Goal: Task Accomplishment & Management: Use online tool/utility

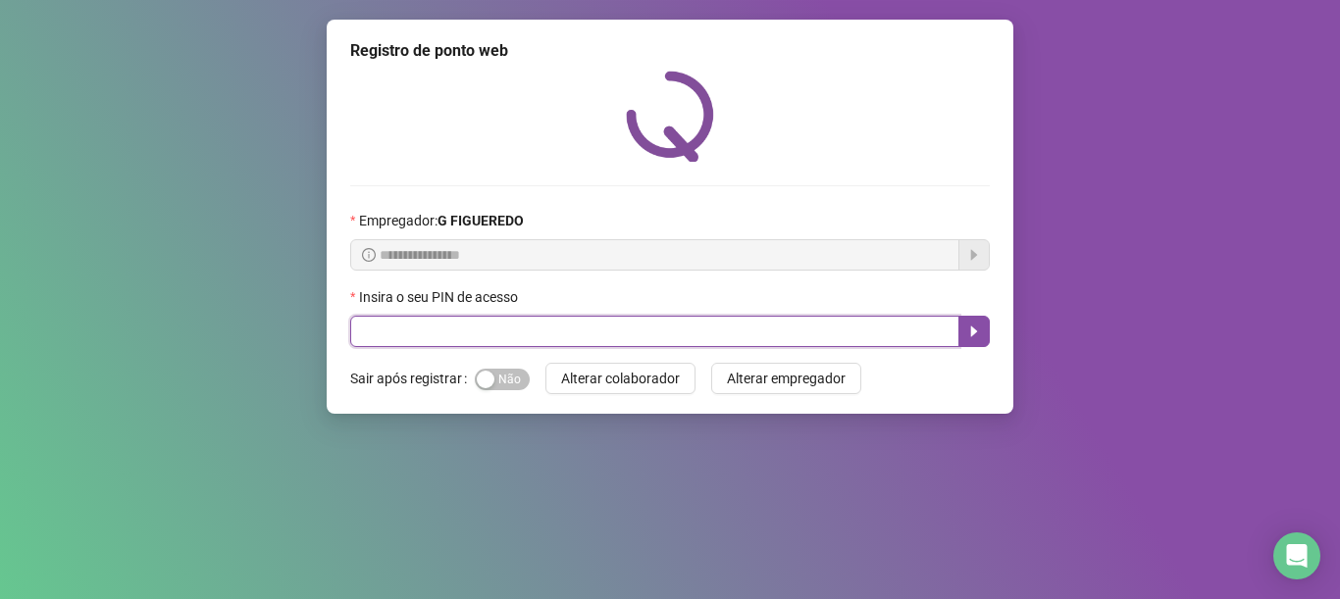
click at [464, 320] on input "text" at bounding box center [654, 331] width 609 height 31
type input "*****"
click at [975, 329] on icon "caret-right" at bounding box center [974, 332] width 16 height 16
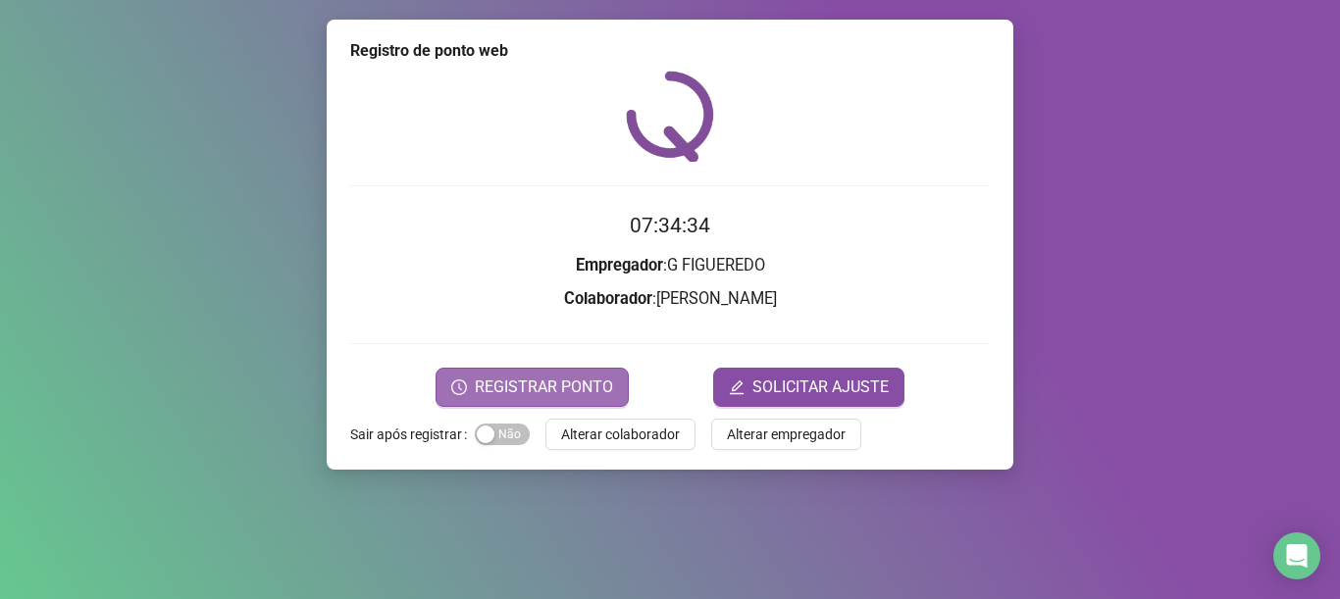
click at [569, 399] on button "REGISTRAR PONTO" at bounding box center [531, 387] width 193 height 39
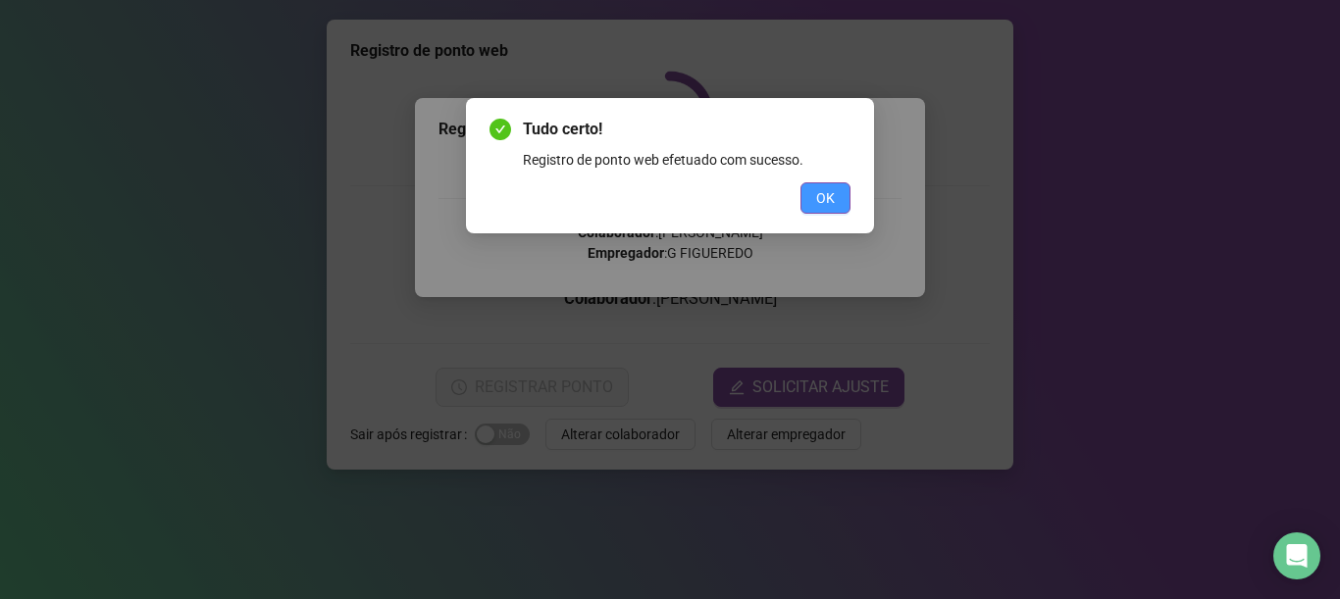
click at [828, 200] on span "OK" at bounding box center [825, 198] width 19 height 22
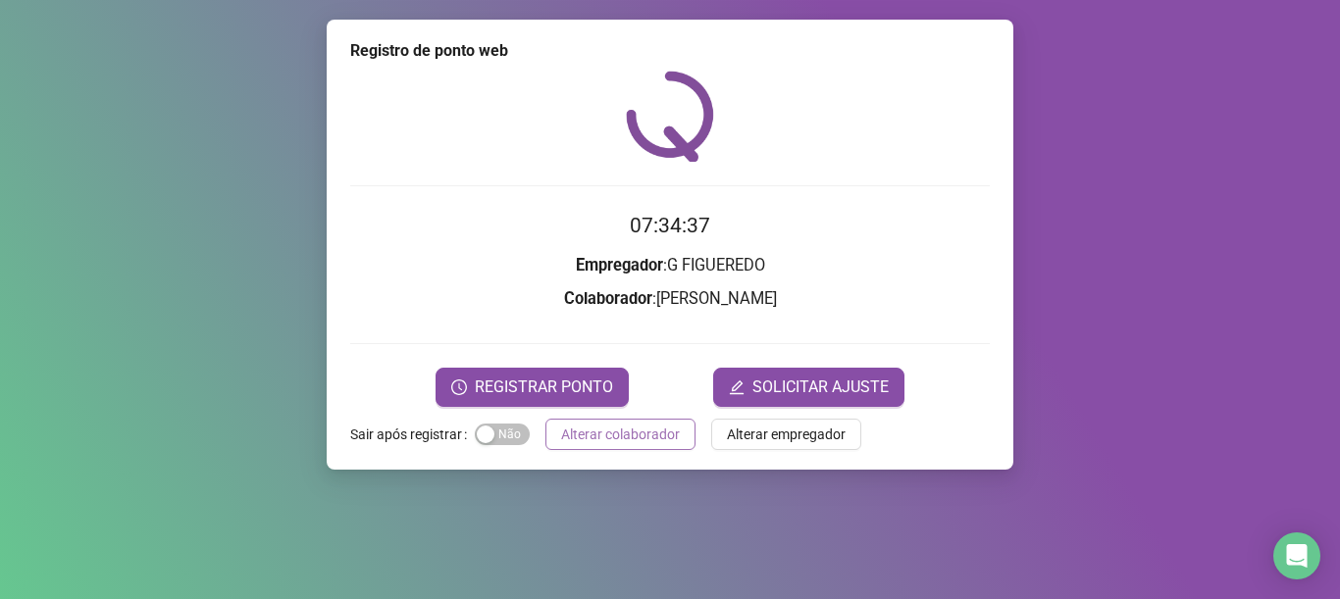
click at [637, 433] on span "Alterar colaborador" at bounding box center [620, 435] width 119 height 22
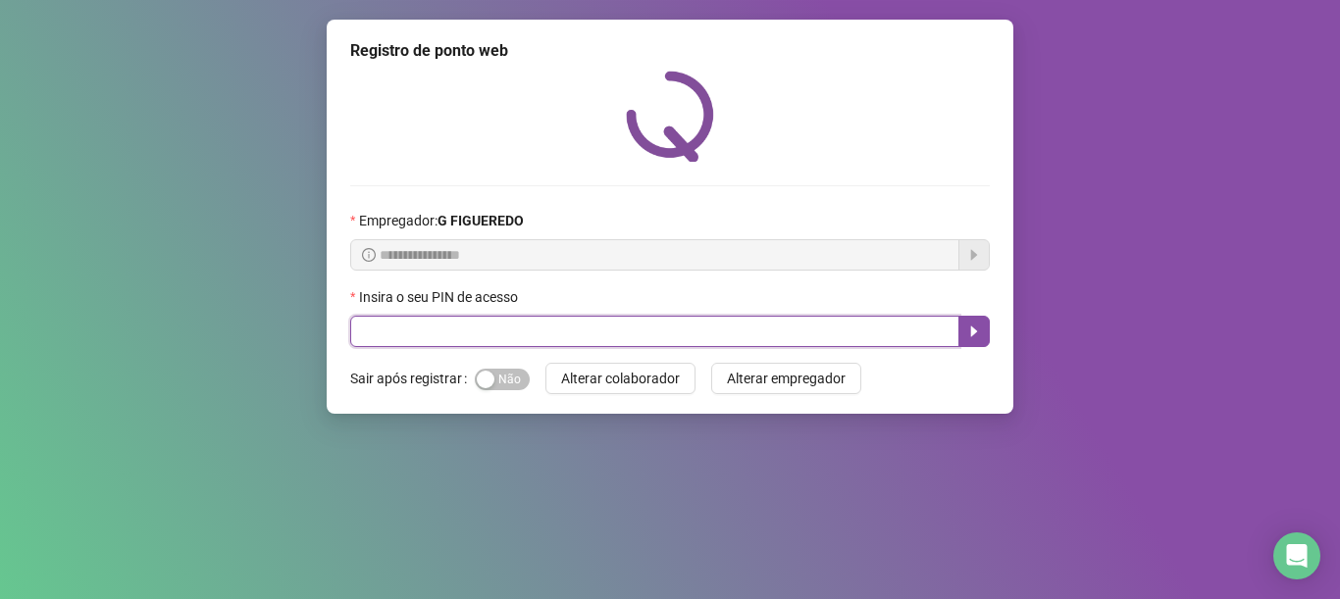
click at [546, 328] on input "text" at bounding box center [654, 331] width 609 height 31
type input "*****"
click at [963, 332] on button "button" at bounding box center [973, 331] width 31 height 31
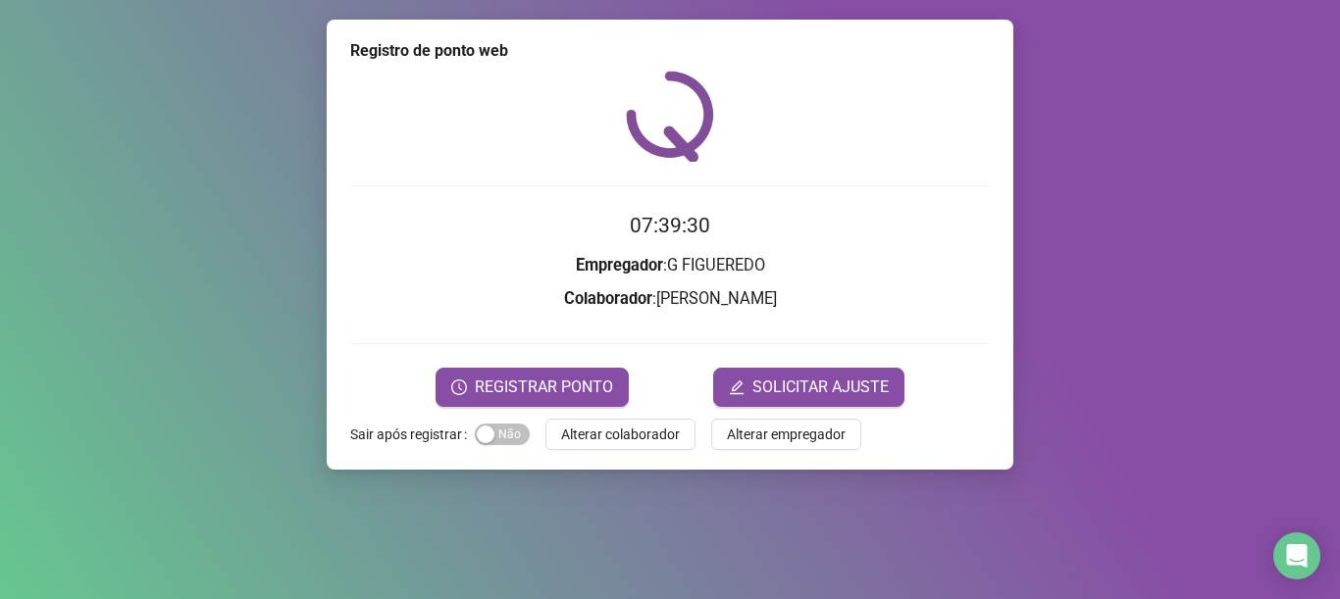
click at [568, 363] on form "07:39:30 Empregador : G FIGUEREDO Colaborador : [PERSON_NAME] REGISTRAR PONTO S…" at bounding box center [669, 308] width 639 height 196
click at [540, 380] on span "REGISTRAR PONTO" at bounding box center [544, 388] width 138 height 24
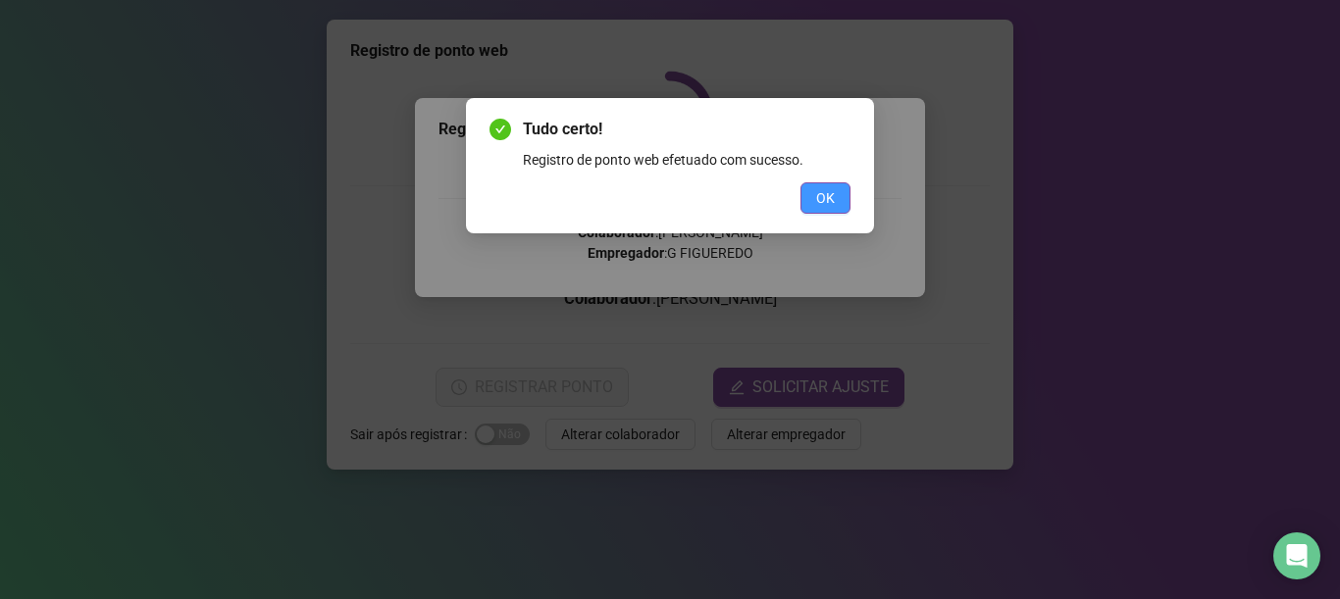
click at [819, 200] on span "OK" at bounding box center [825, 198] width 19 height 22
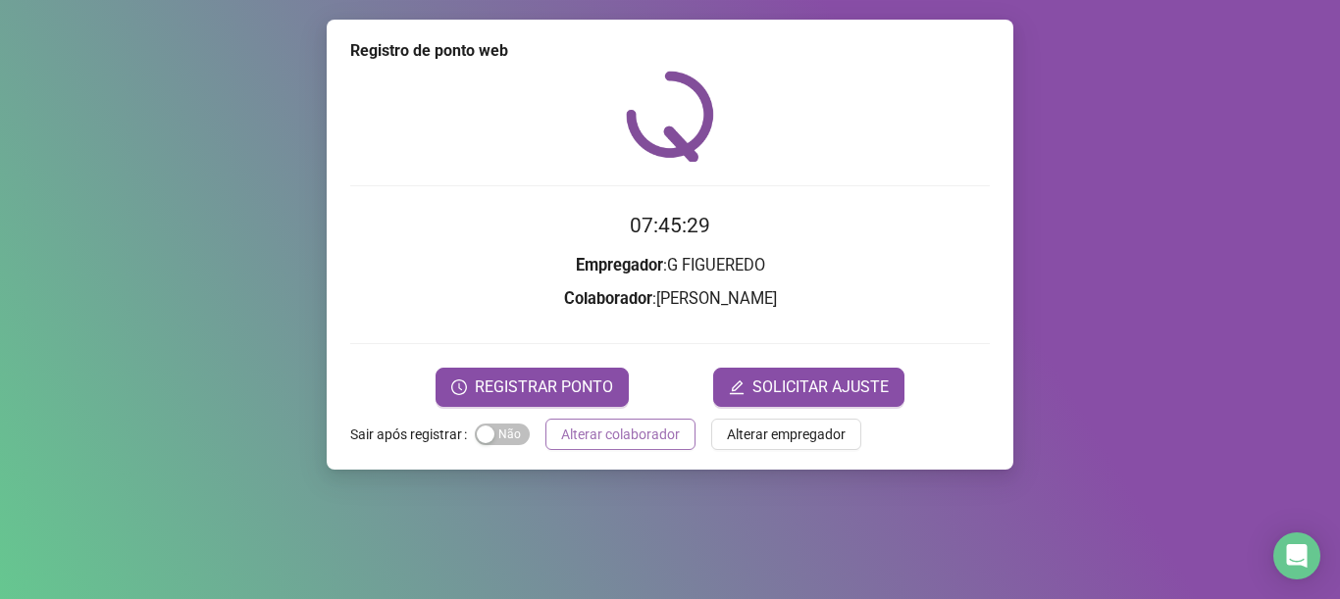
click at [639, 433] on span "Alterar colaborador" at bounding box center [620, 435] width 119 height 22
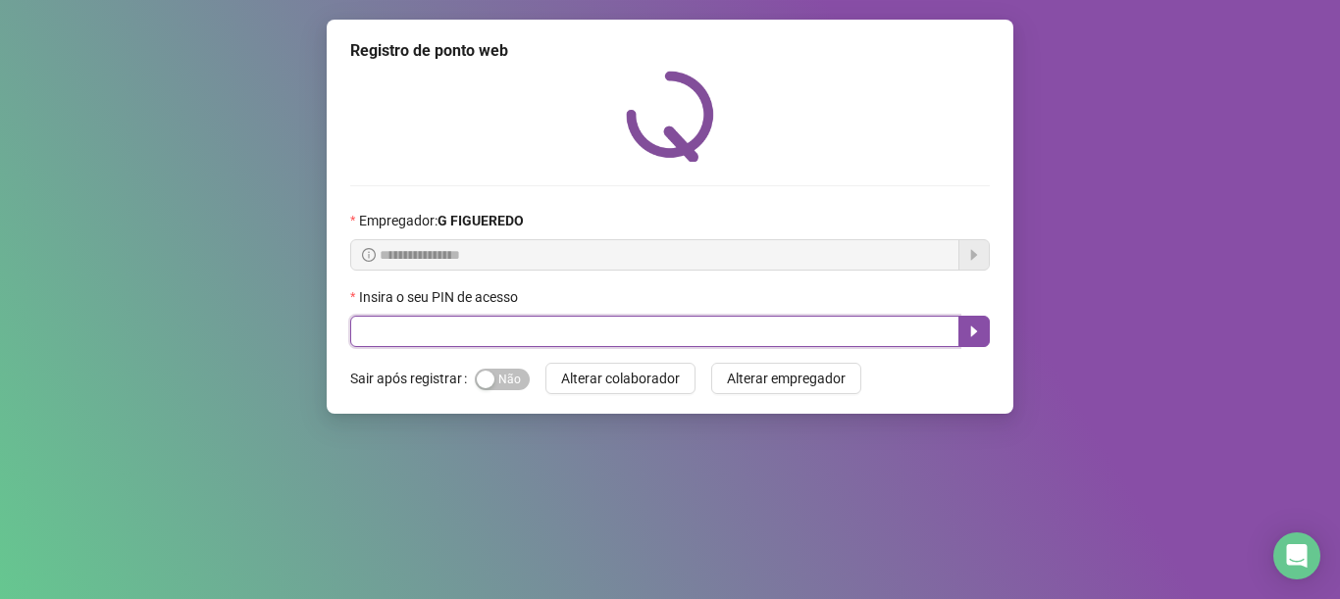
click at [671, 326] on input "text" at bounding box center [654, 331] width 609 height 31
type input "*****"
click at [984, 322] on button "button" at bounding box center [973, 331] width 31 height 31
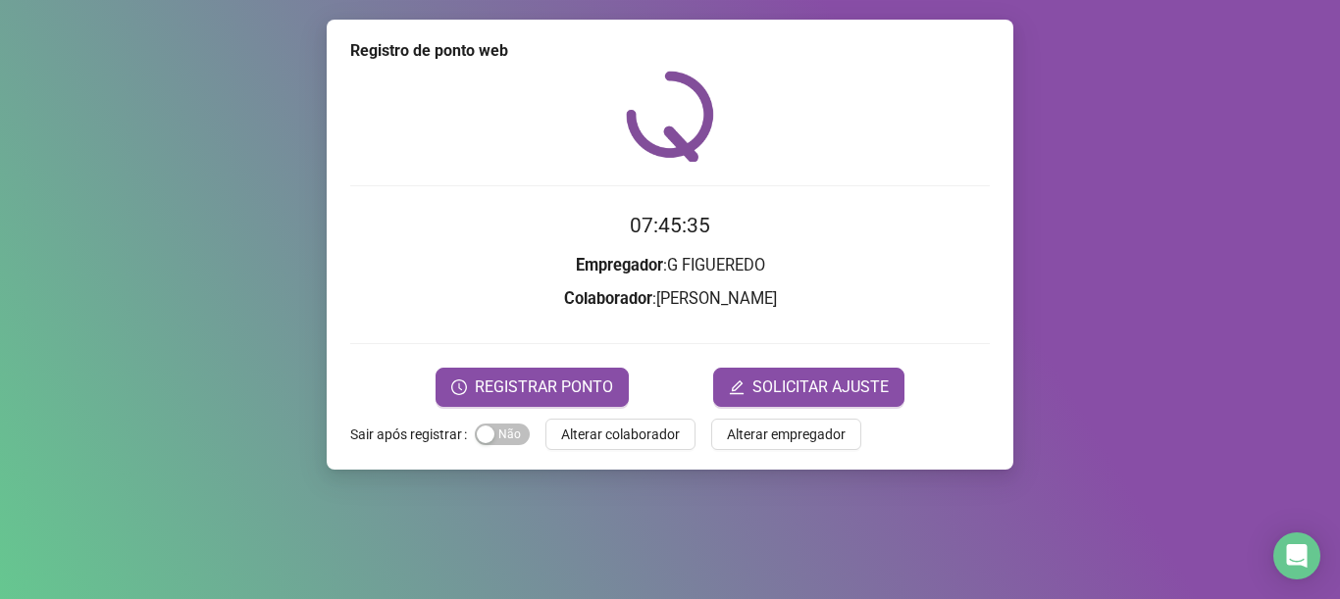
drag, startPoint x: 410, startPoint y: 391, endPoint x: 425, endPoint y: 391, distance: 14.7
click at [418, 391] on div "REGISTRAR PONTO SOLICITAR AJUSTE" at bounding box center [669, 387] width 639 height 39
click at [476, 377] on button "REGISTRAR PONTO" at bounding box center [531, 387] width 193 height 39
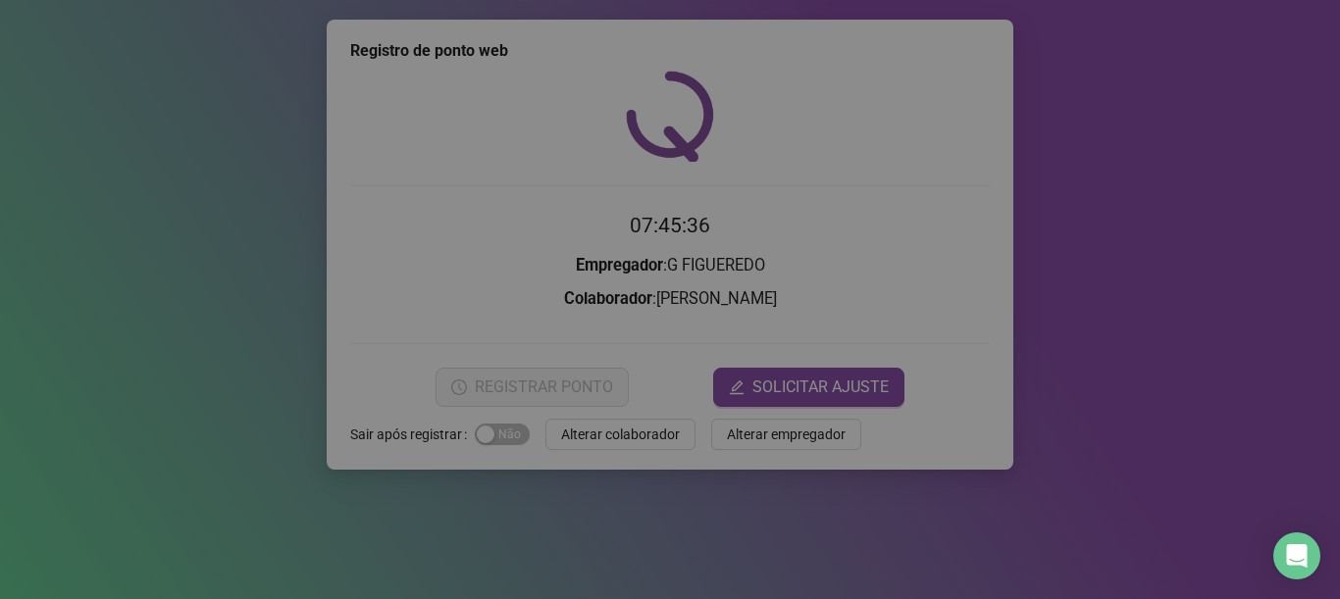
click at [476, 377] on div "Registro de ponto web Registrando ponto web, aguarde... Colaborador : [PERSON_N…" at bounding box center [670, 299] width 1340 height 599
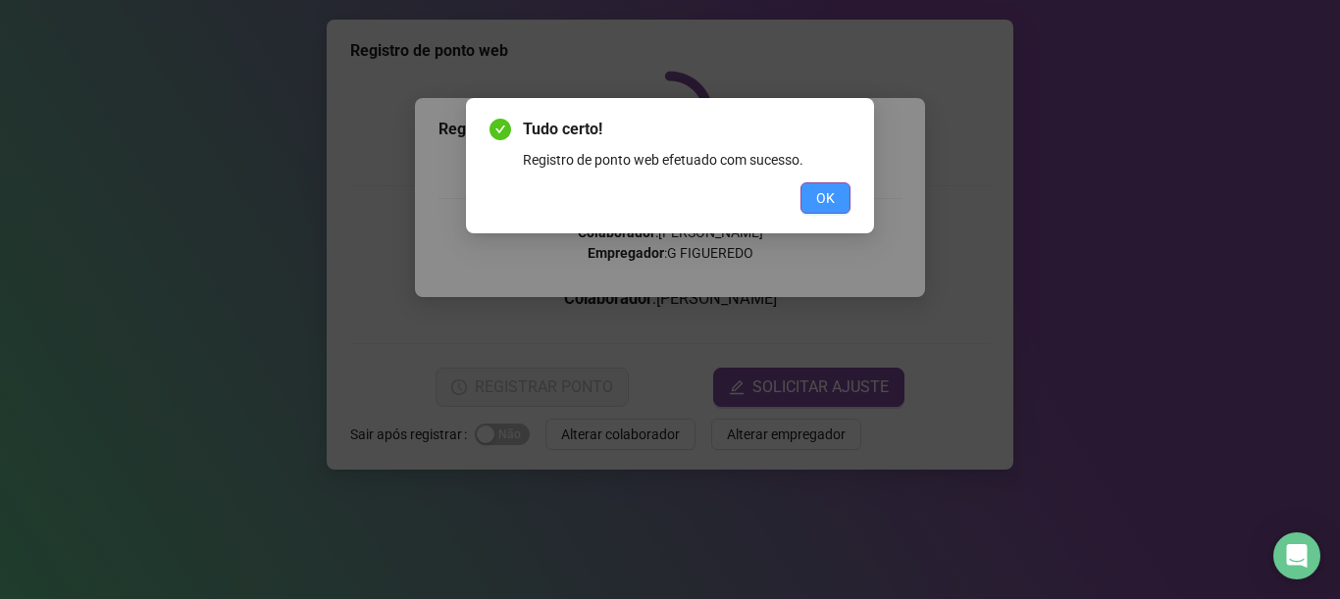
drag, startPoint x: 819, startPoint y: 215, endPoint x: 818, endPoint y: 202, distance: 12.8
click at [819, 209] on div "Tudo certo! Registro de ponto web efetuado com sucesso. OK" at bounding box center [670, 165] width 408 height 135
click at [817, 200] on span "OK" at bounding box center [825, 198] width 19 height 22
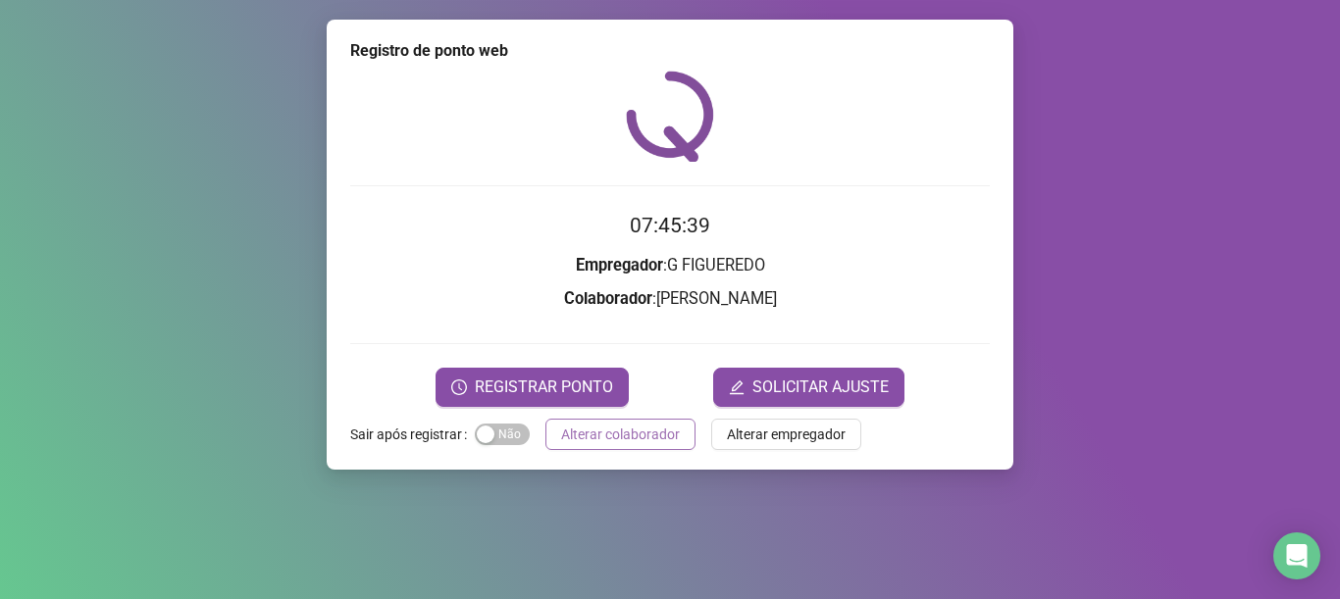
click at [661, 441] on span "Alterar colaborador" at bounding box center [620, 435] width 119 height 22
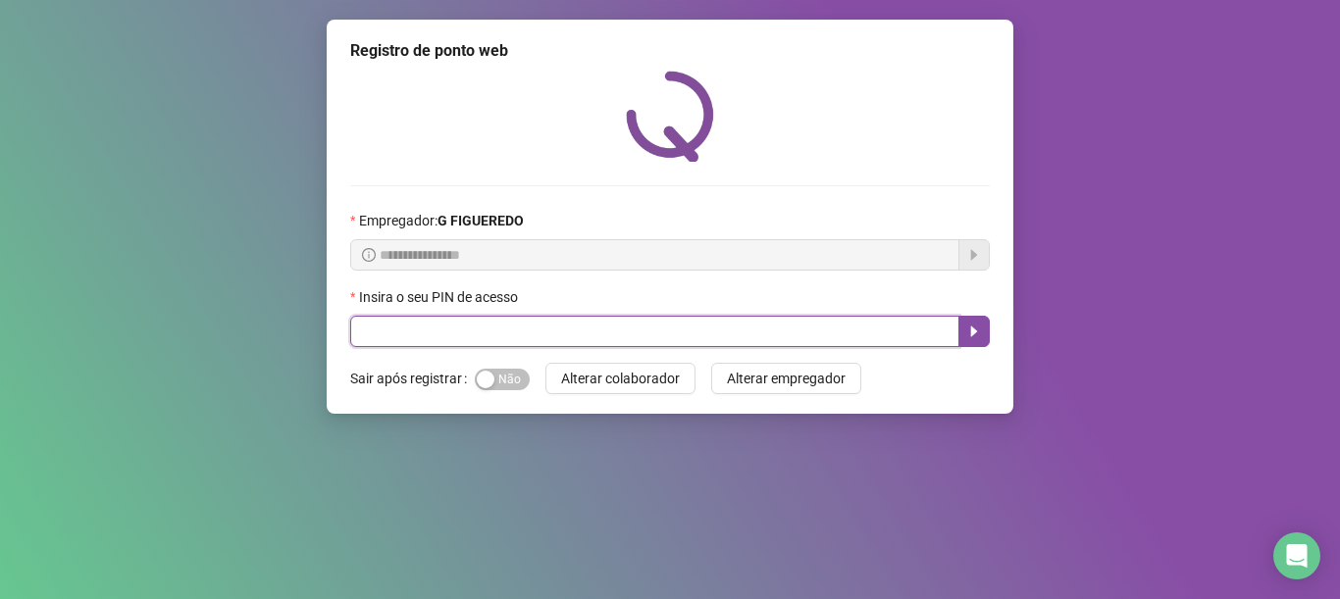
click at [728, 335] on input "text" at bounding box center [654, 331] width 609 height 31
type input "***"
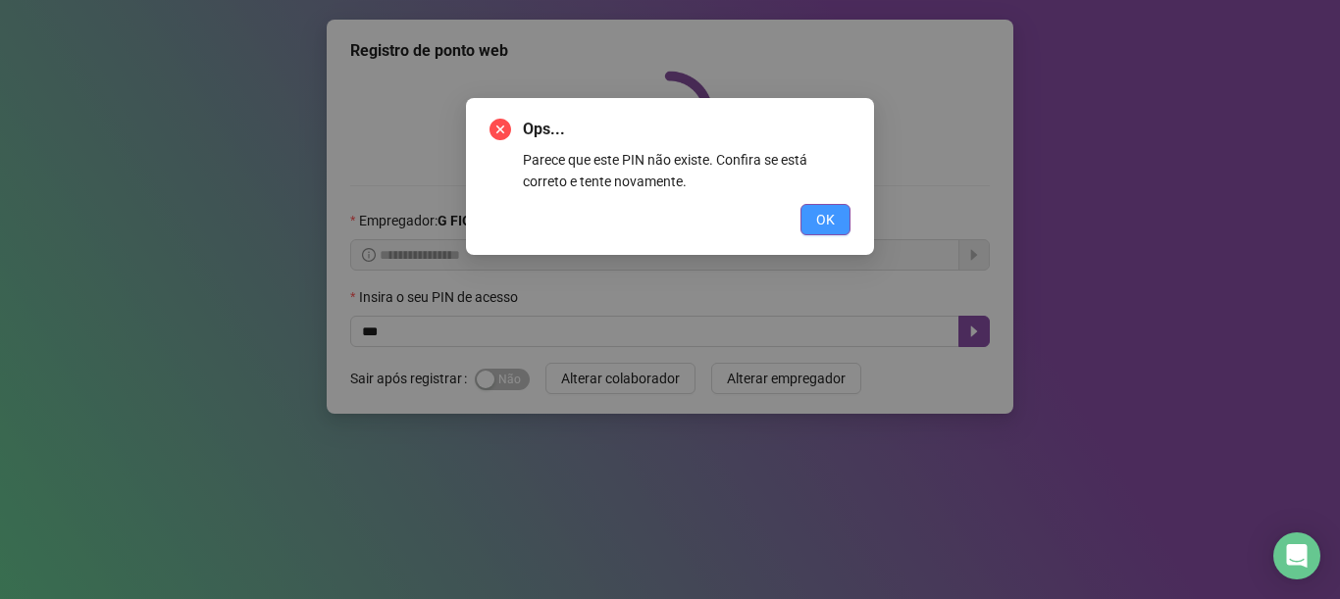
click at [841, 211] on button "OK" at bounding box center [825, 219] width 50 height 31
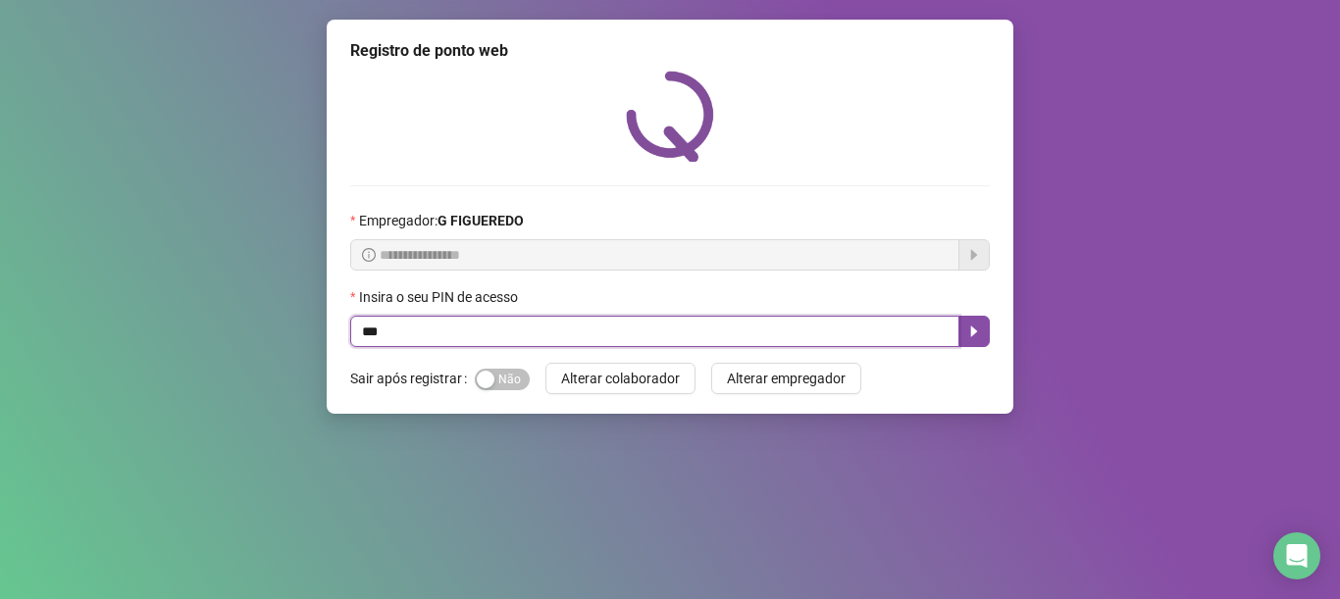
drag, startPoint x: 431, startPoint y: 336, endPoint x: 34, endPoint y: 368, distance: 397.5
click at [57, 365] on div "**********" at bounding box center [670, 299] width 1340 height 599
type input "*****"
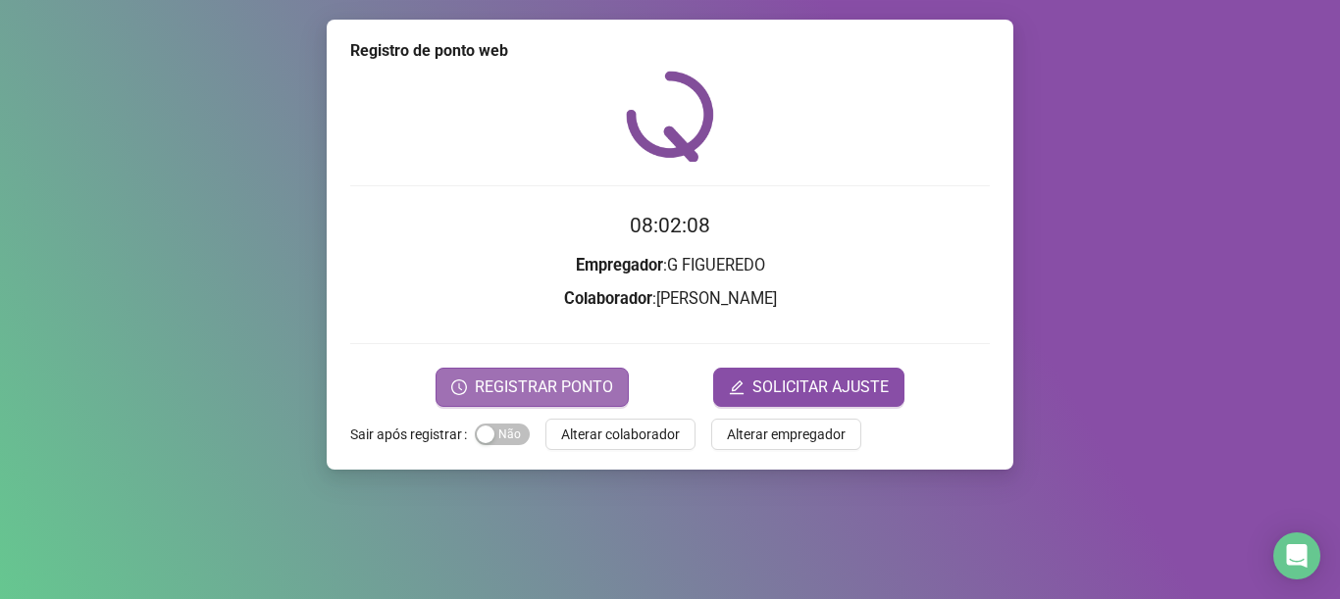
click at [581, 377] on span "REGISTRAR PONTO" at bounding box center [544, 388] width 138 height 24
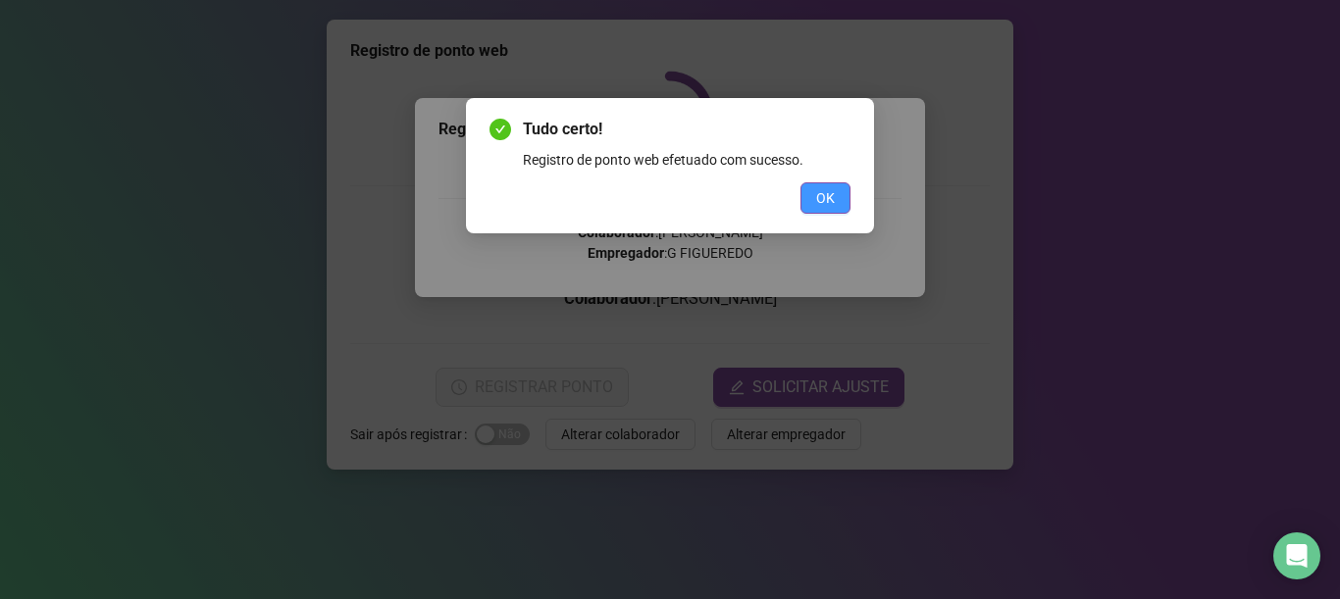
click at [824, 183] on button "OK" at bounding box center [825, 197] width 50 height 31
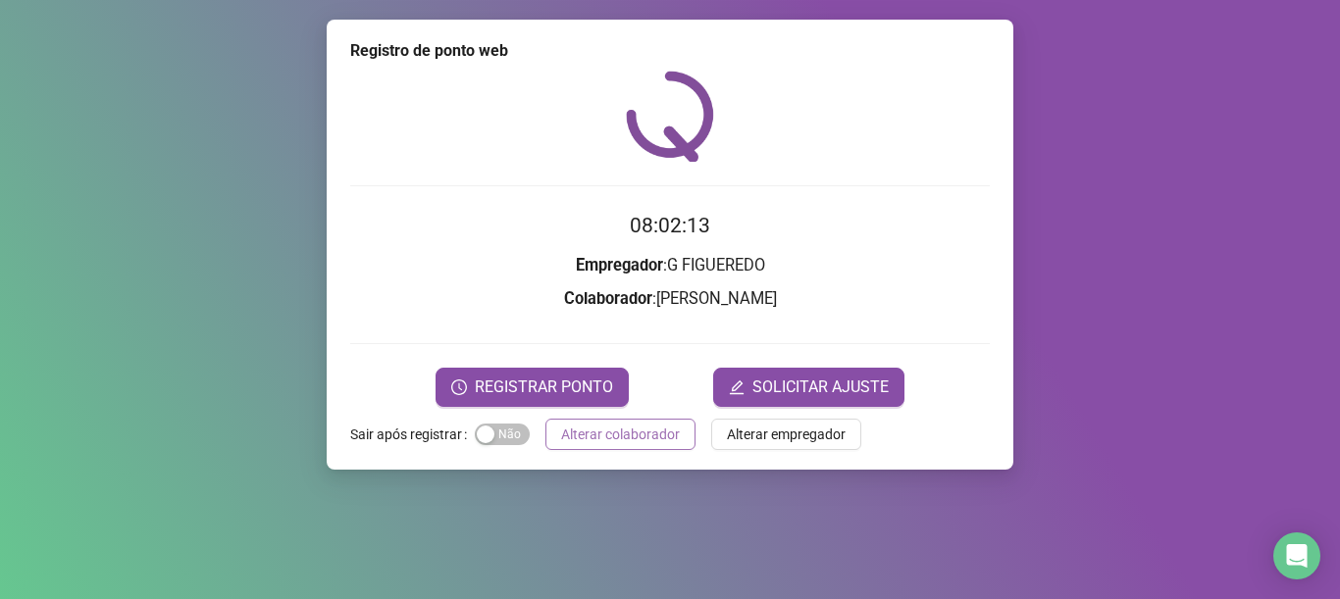
click at [634, 437] on span "Alterar colaborador" at bounding box center [620, 435] width 119 height 22
